Goal: Information Seeking & Learning: Find specific fact

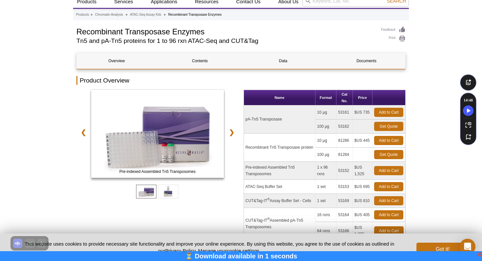
scroll to position [25, 0]
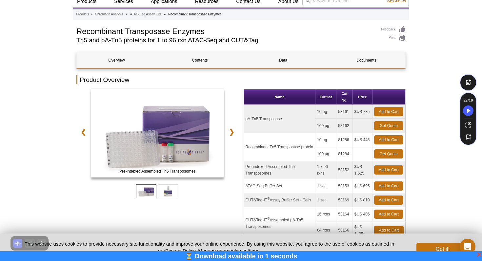
drag, startPoint x: 285, startPoint y: 119, endPoint x: 246, endPoint y: 118, distance: 38.4
click at [246, 118] on td "pA-Tn5 Transposase" at bounding box center [280, 119] width 72 height 28
copy td "pA-Tn5 Transposase"
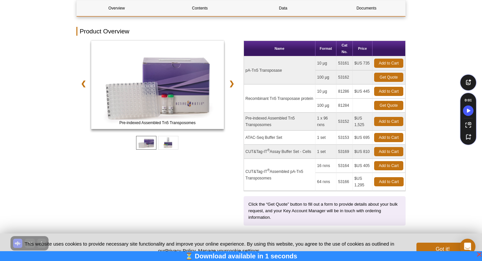
scroll to position [95, 0]
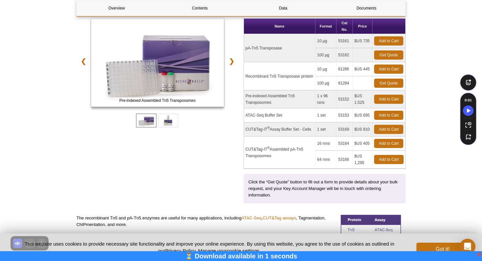
drag, startPoint x: 369, startPoint y: 41, endPoint x: 352, endPoint y: 41, distance: 17.4
click at [352, 41] on tr "pA-Tn5 Transposase 10 µg 53161 $US 735 Add to Cart" at bounding box center [325, 41] width 162 height 14
copy tr "$US 735"
drag, startPoint x: 316, startPoint y: 41, endPoint x: 371, endPoint y: 45, distance: 55.2
click at [371, 45] on tr "pA-Tn5 Transposase 10 µg 53161 $US 735 Add to Cart" at bounding box center [325, 41] width 162 height 14
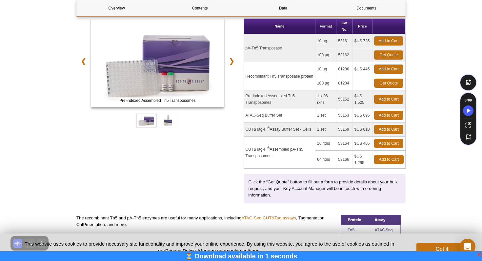
copy tr "10 µg 53161 $US 735"
